Goal: Transaction & Acquisition: Purchase product/service

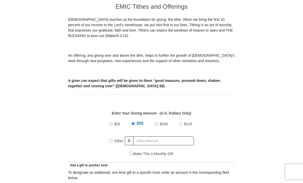
scroll to position [140, 0]
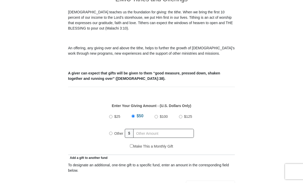
click at [111, 135] on input "Other" at bounding box center [110, 133] width 3 height 3
radio input "true"
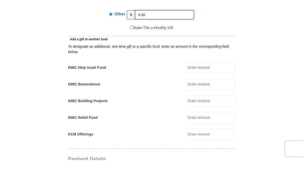
scroll to position [236, 0]
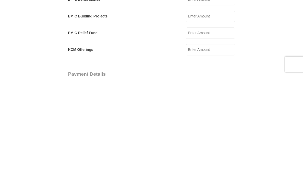
type input "0.00"
click at [204, 152] on input "KCM Offerings" at bounding box center [210, 157] width 49 height 11
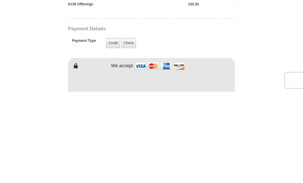
scroll to position [299, 0]
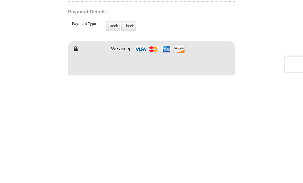
type input "100.00"
click at [110, 128] on label "Credit" at bounding box center [113, 133] width 14 height 11
click at [0, 0] on input "Credit" at bounding box center [0, 0] width 0 height 0
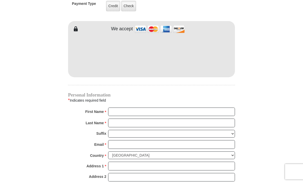
scroll to position [426, 0]
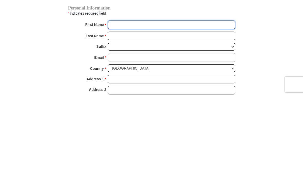
click at [113, 108] on input "First Name *" at bounding box center [171, 112] width 127 height 9
type input "Victoria"
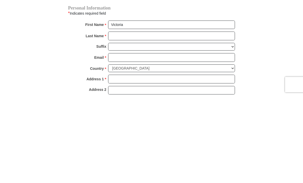
click at [115, 119] on input "Last Name *" at bounding box center [171, 123] width 127 height 9
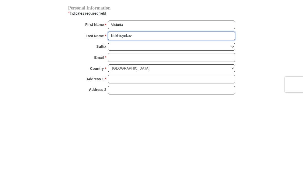
type input "Kukhtuyekov"
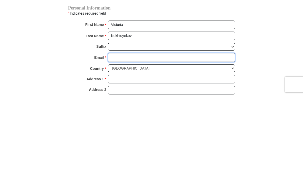
click at [115, 140] on input "Email *" at bounding box center [171, 144] width 127 height 9
type input "[EMAIL_ADDRESS][DOMAIN_NAME]"
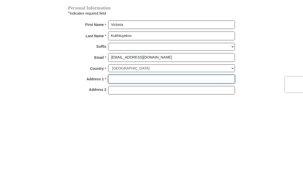
click at [113, 162] on input "Address 1 *" at bounding box center [171, 166] width 127 height 9
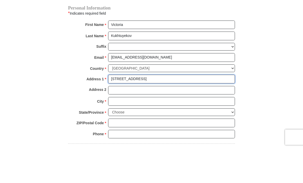
scroll to position [479, 0]
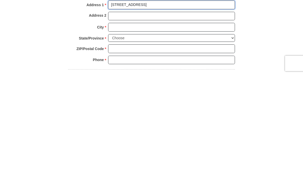
type input "[STREET_ADDRESS]"
click at [114, 131] on input "City *" at bounding box center [171, 135] width 127 height 9
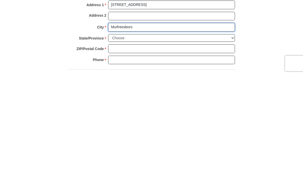
type input "Murfreesboro"
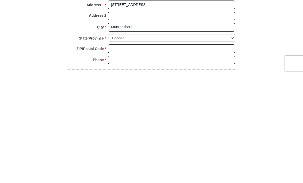
click at [232, 142] on select "Choose [US_STATE] [US_STATE] [US_STATE] [US_STATE] [US_STATE] Armed Forces Amer…" at bounding box center [171, 146] width 127 height 8
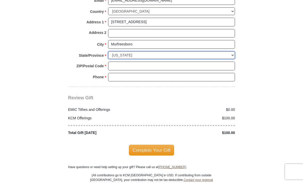
scroll to position [569, 0]
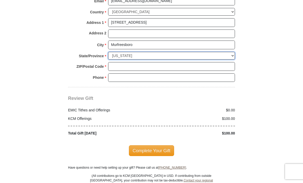
click at [234, 54] on select "Choose [US_STATE] [US_STATE] [US_STATE] [US_STATE] [US_STATE] Armed Forces Amer…" at bounding box center [171, 56] width 127 height 8
select select "TN"
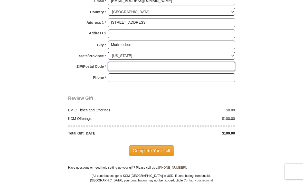
click at [116, 63] on input "ZIP/Postal Code *" at bounding box center [171, 66] width 127 height 9
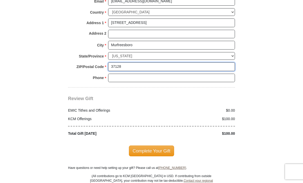
type input "37128"
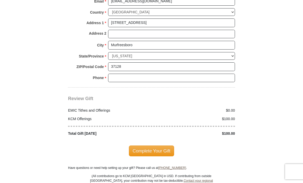
click at [114, 74] on input "Phone * *" at bounding box center [171, 78] width 127 height 9
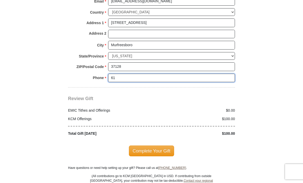
type input "6"
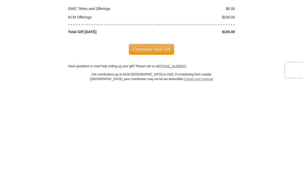
type input "[PHONE_NUMBER]"
click at [152, 145] on span "Complete Your Gift" at bounding box center [151, 150] width 45 height 11
